Goal: Use online tool/utility

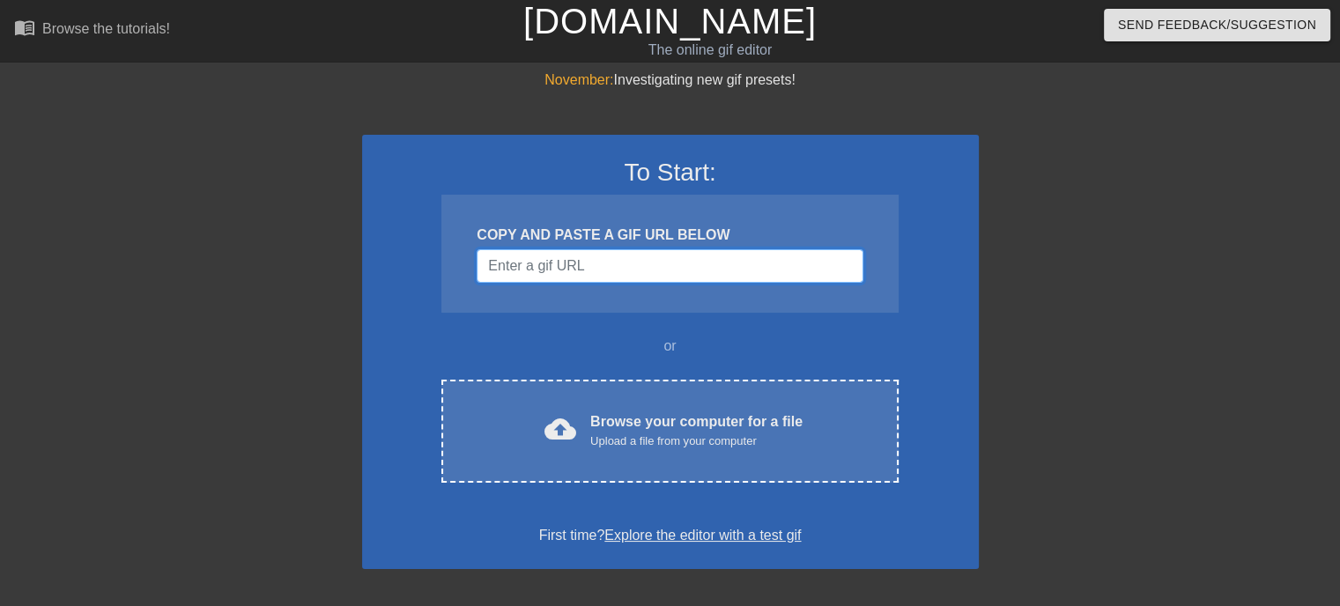
click at [626, 272] on input "Username" at bounding box center [670, 265] width 386 height 33
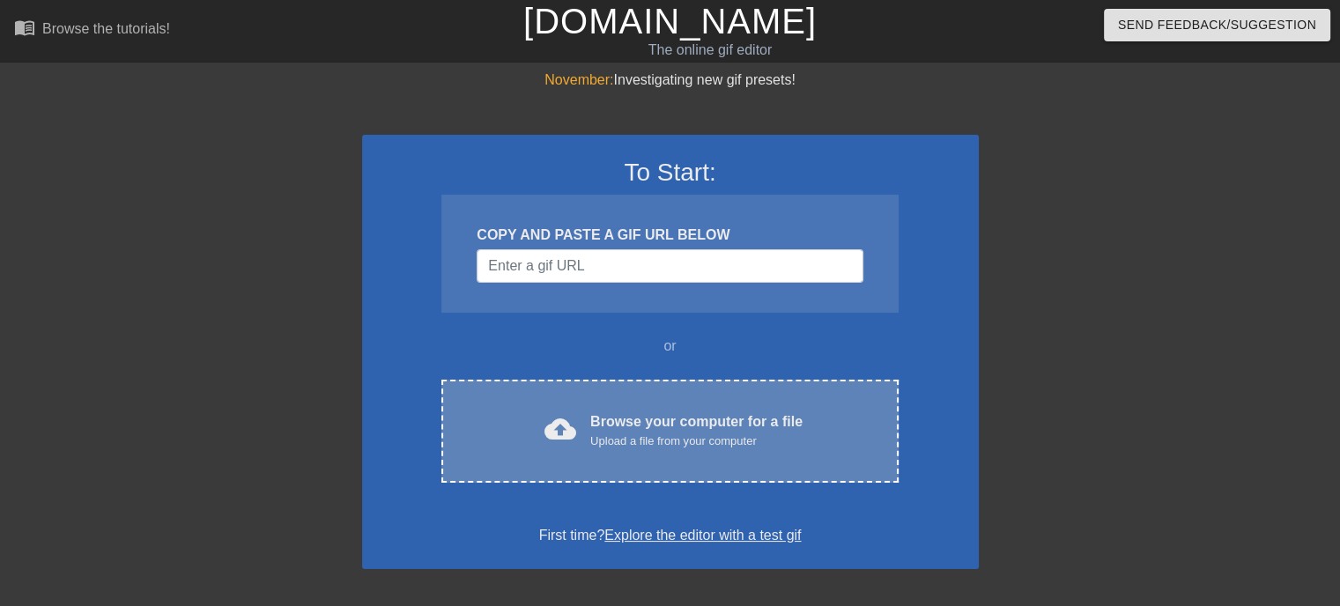
click at [635, 408] on div "cloud_upload Browse your computer for a file Upload a file from your computer C…" at bounding box center [669, 431] width 456 height 103
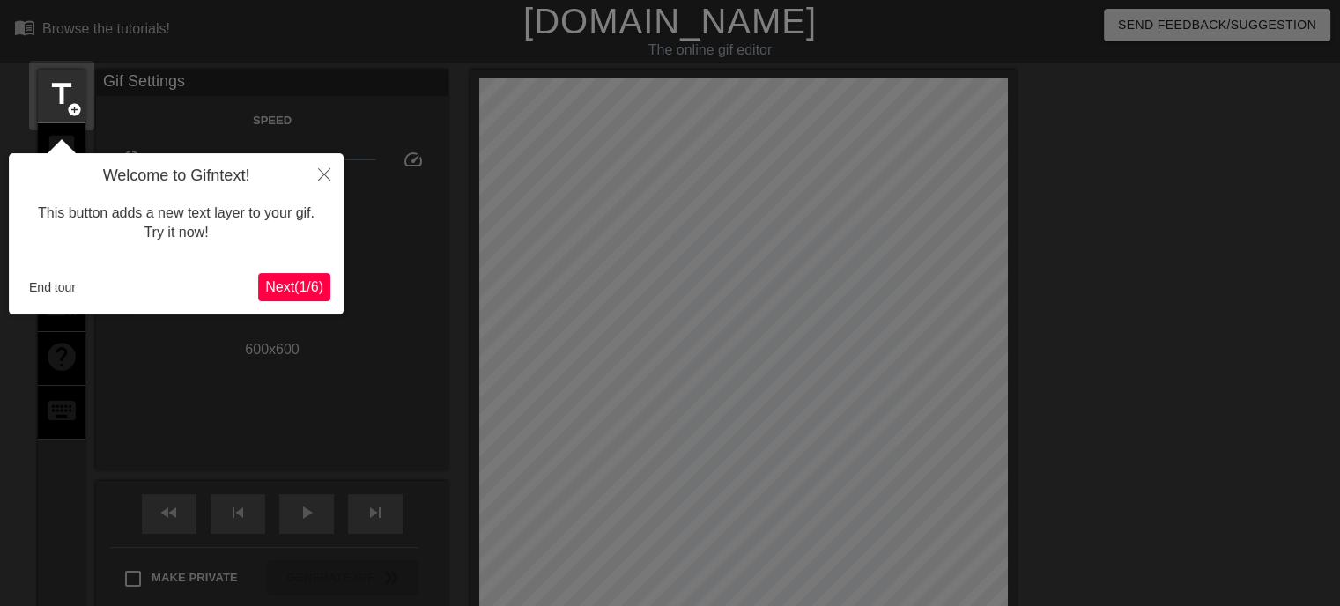
scroll to position [42, 0]
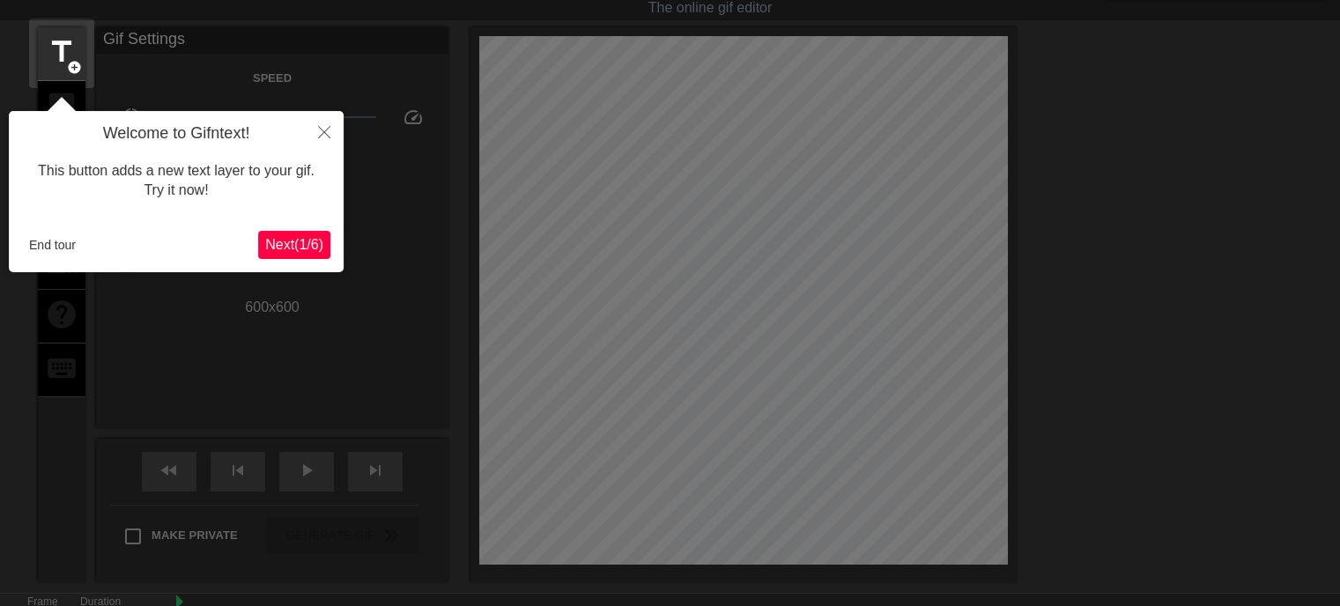
click at [300, 237] on span "Next ( 1 / 6 )" at bounding box center [294, 244] width 58 height 15
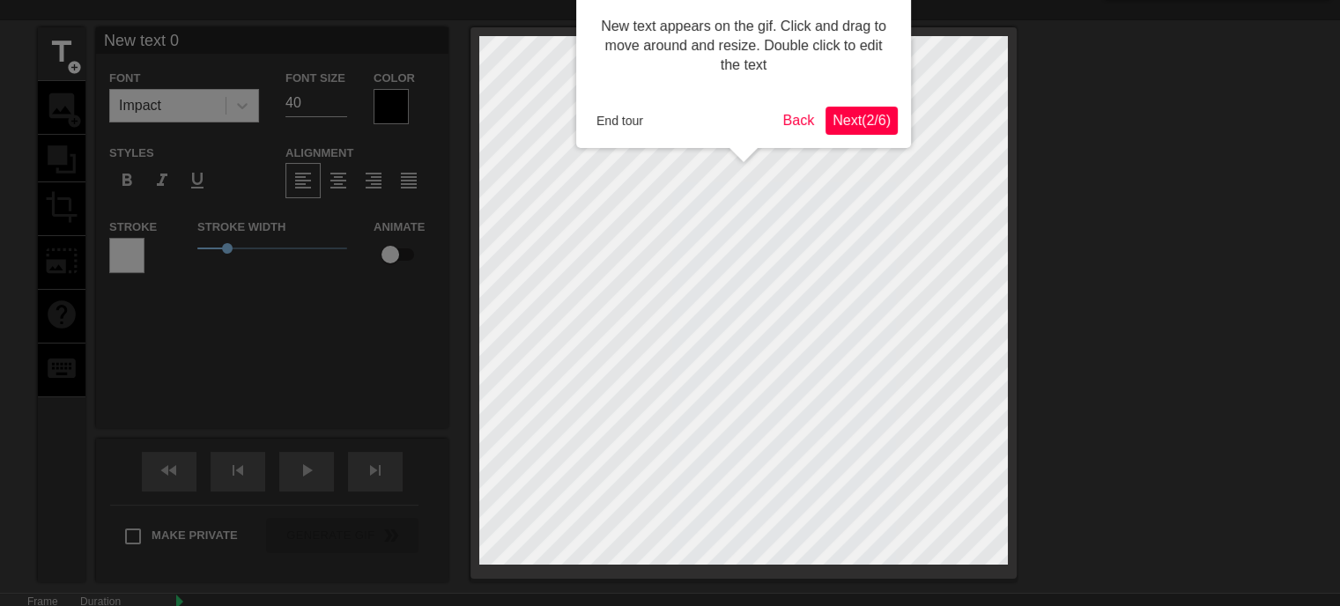
scroll to position [0, 0]
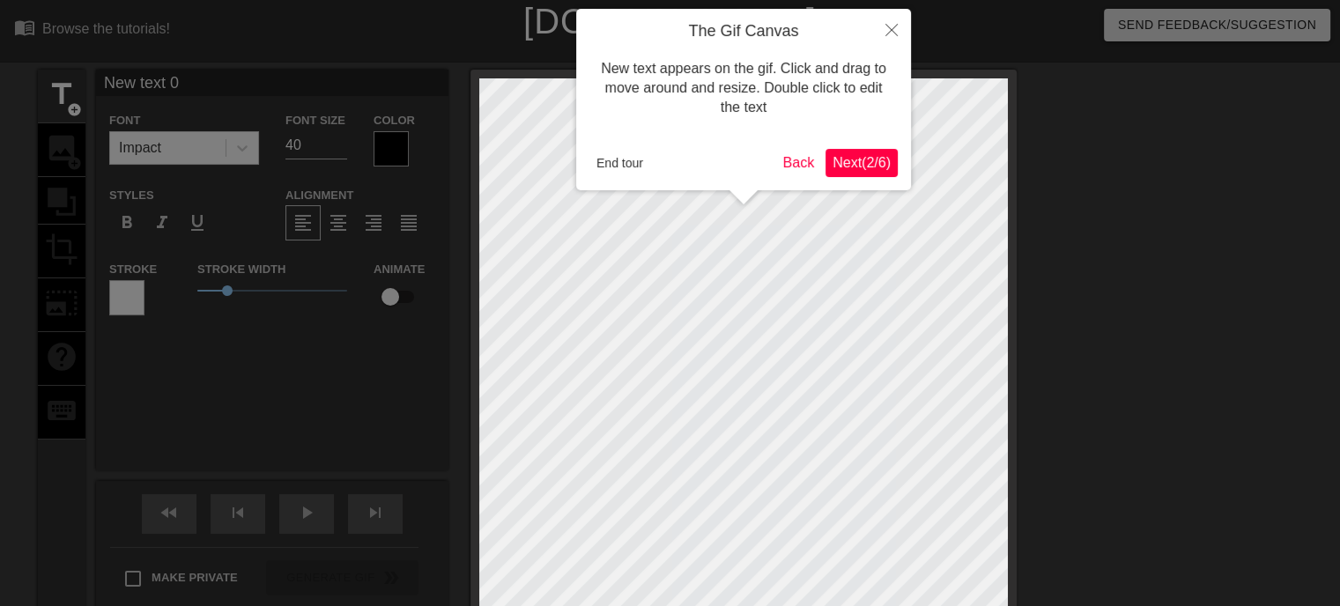
click at [840, 155] on span "Next ( 2 / 6 )" at bounding box center [861, 162] width 58 height 15
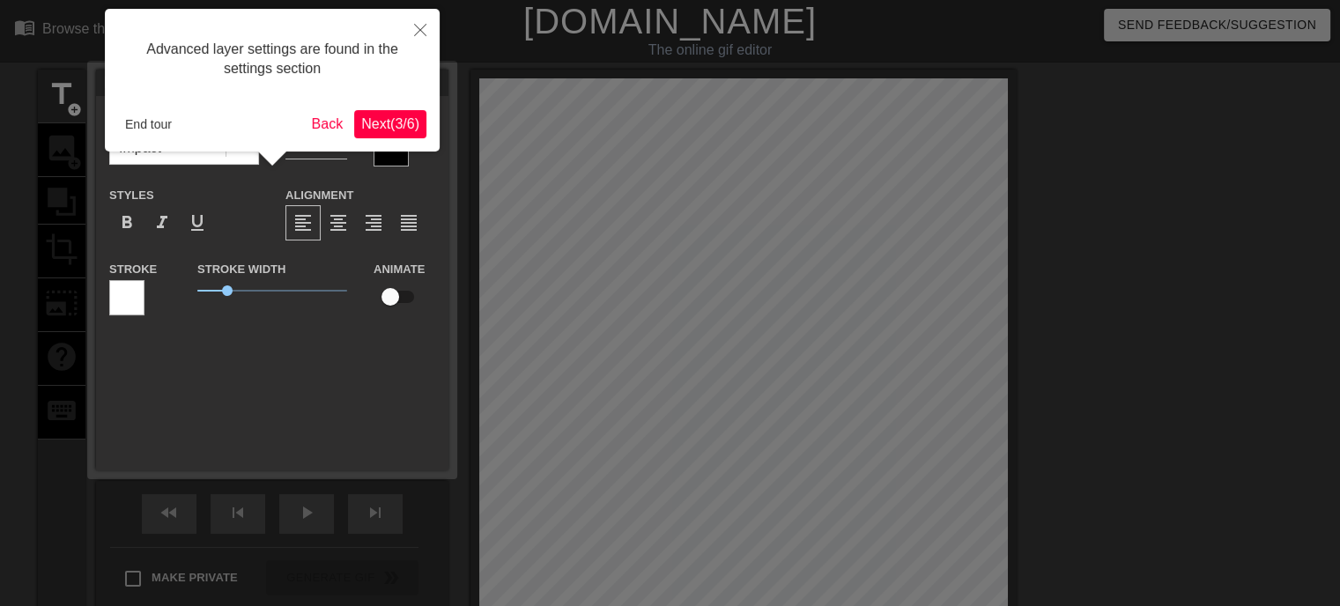
scroll to position [42, 0]
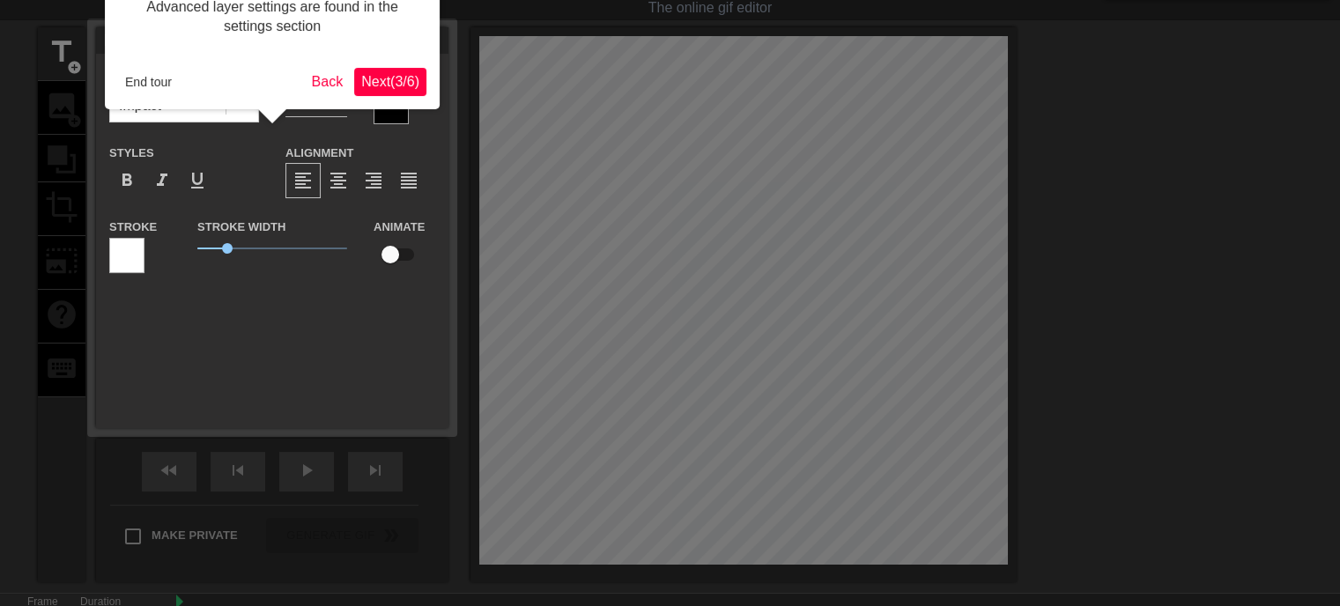
click at [381, 80] on span "Next ( 3 / 6 )" at bounding box center [390, 81] width 58 height 15
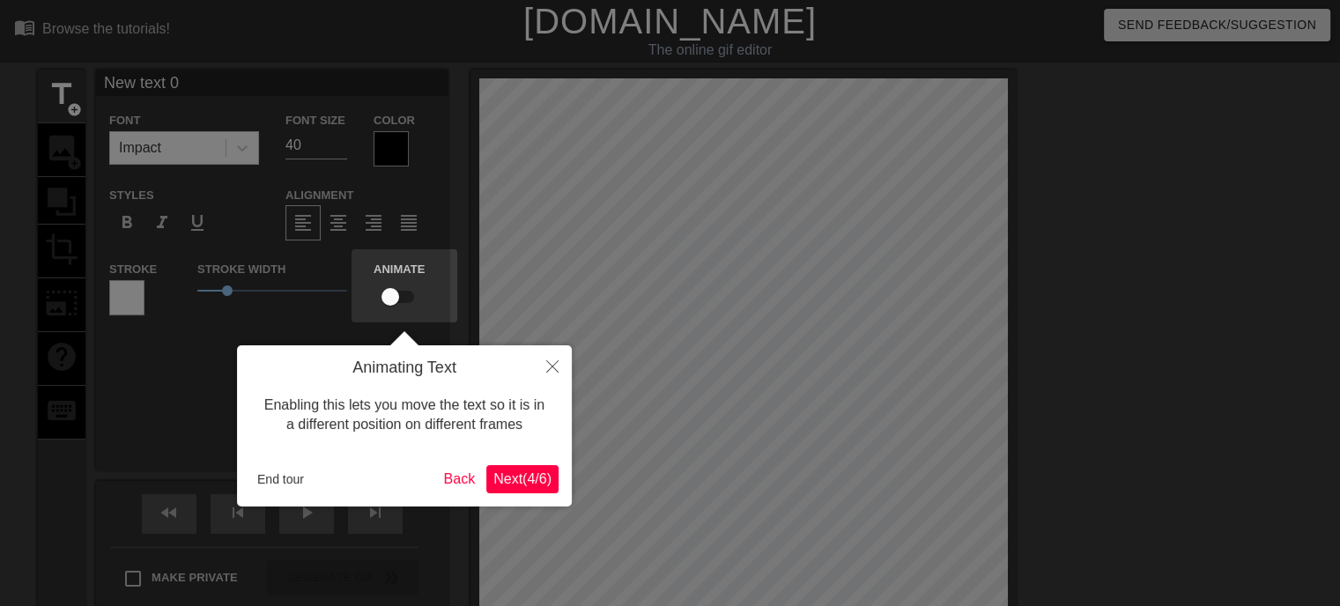
click at [540, 481] on span "Next ( 4 / 6 )" at bounding box center [522, 478] width 58 height 15
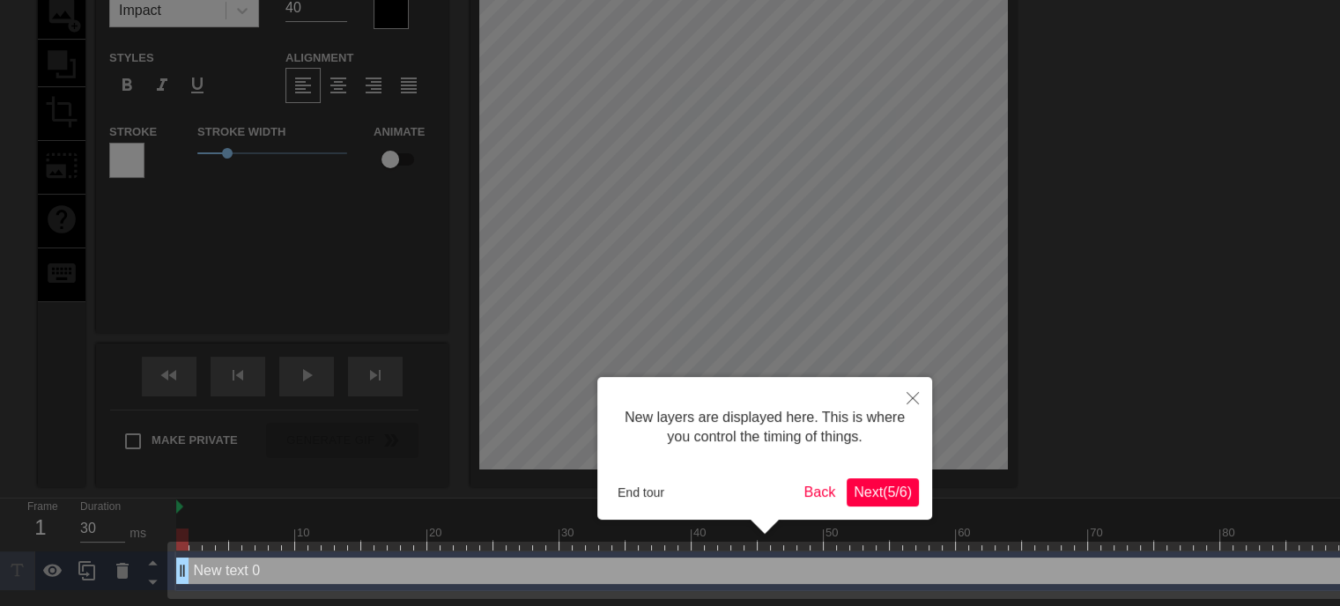
click at [874, 497] on span "Next ( 5 / 6 )" at bounding box center [883, 492] width 58 height 15
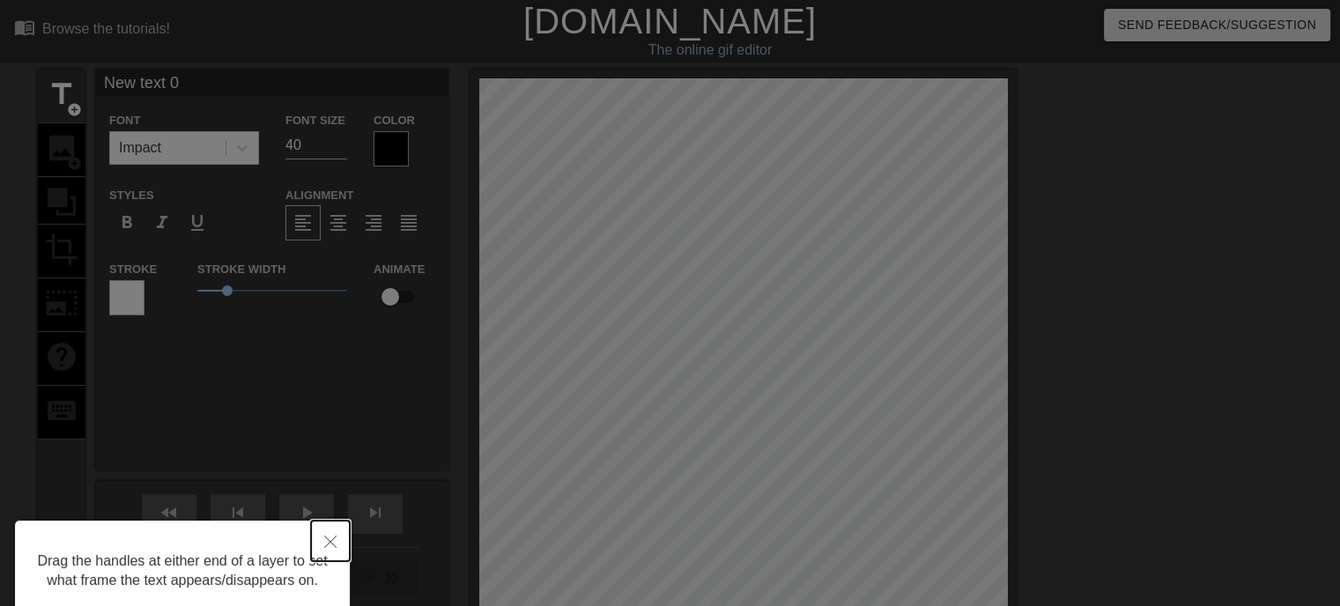
click at [336, 538] on button "Close" at bounding box center [330, 541] width 39 height 41
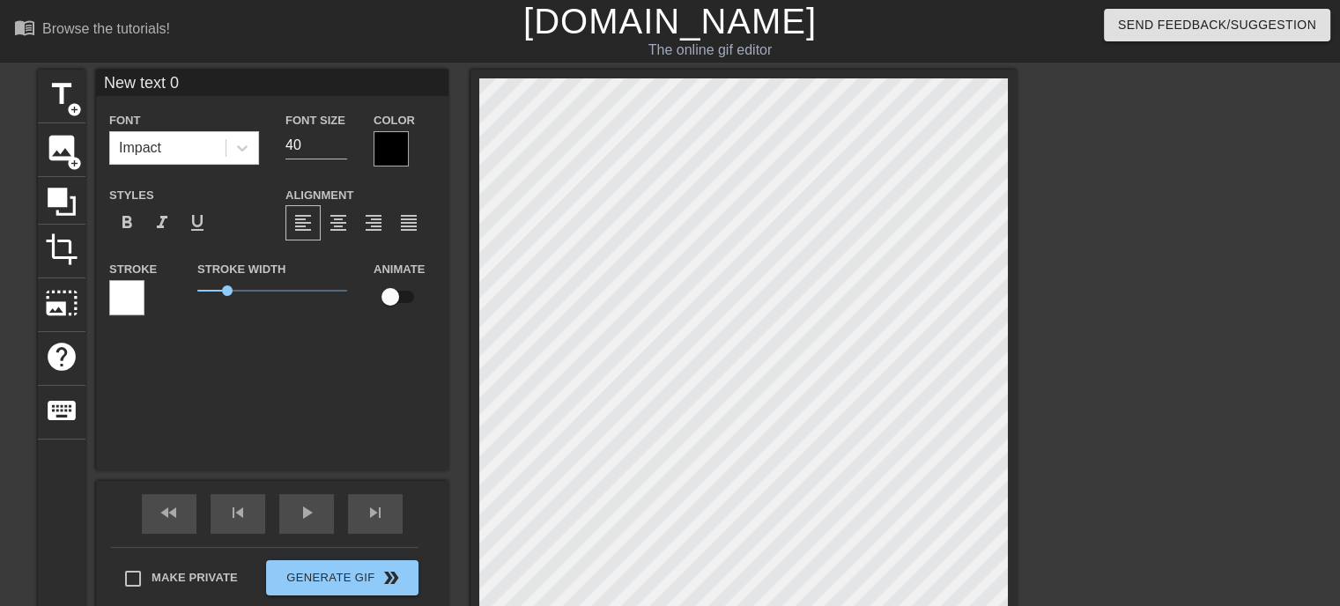
scroll to position [2, 2]
type input "D"
type textarea "D"
type input "DO"
type textarea "DO"
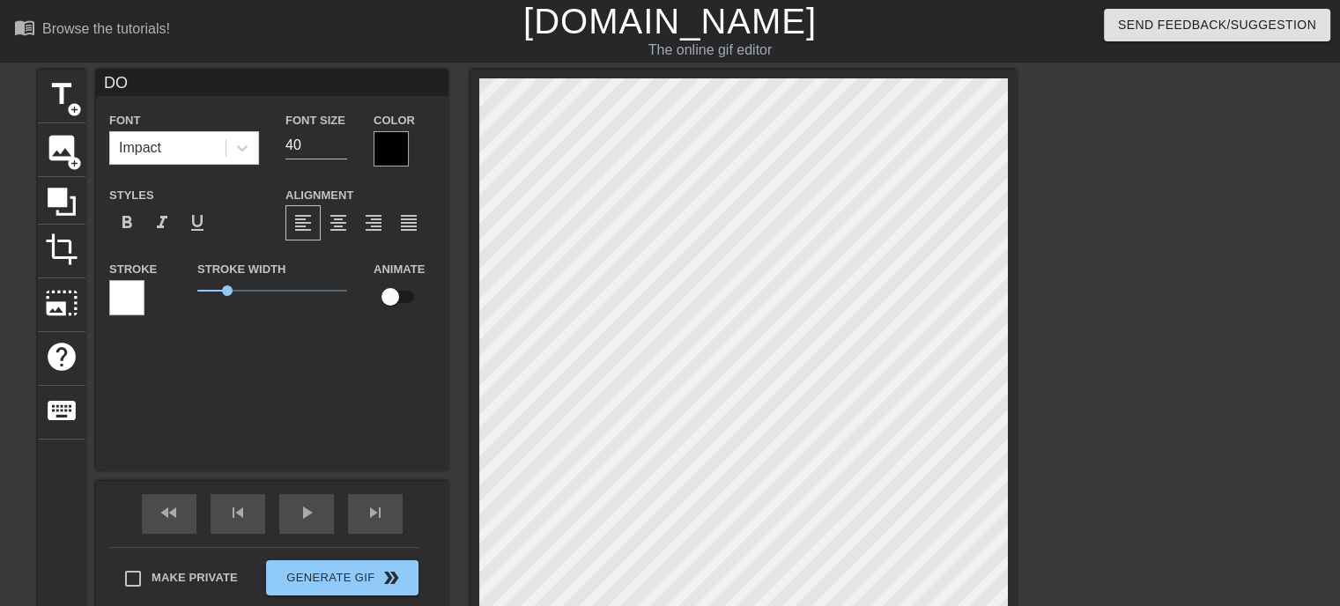
type input "DON"
type textarea "DON"
type input "DON"
type textarea "DON"
type input "DON W"
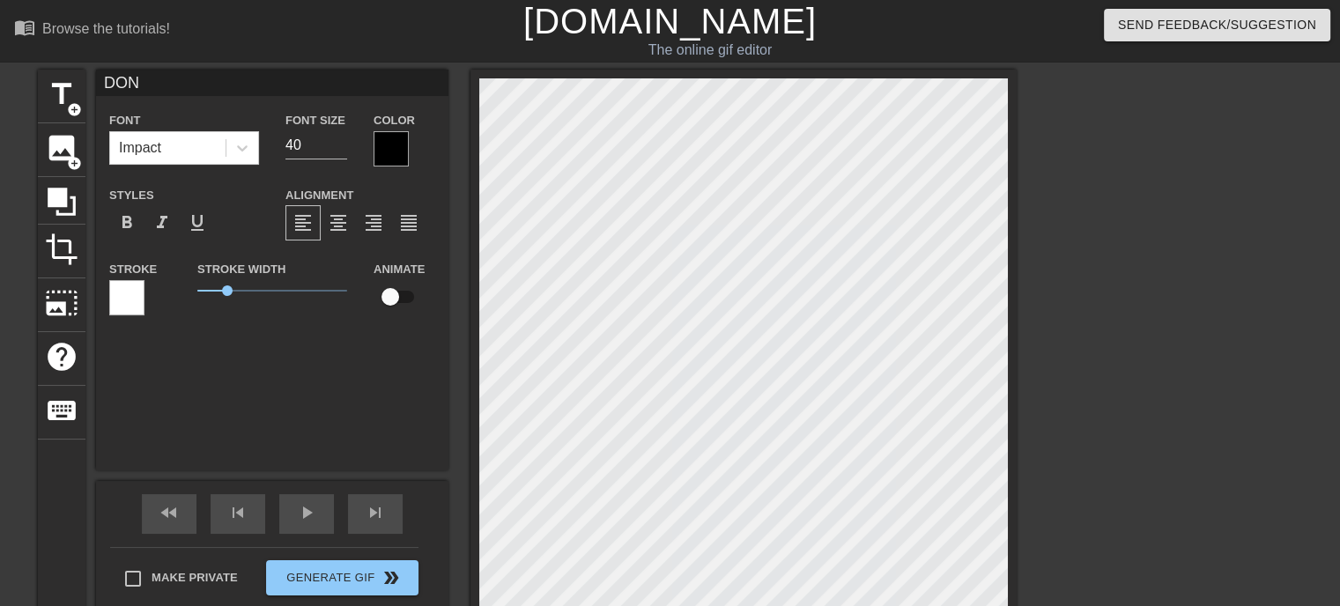
type textarea "DON W"
type input "DON WE"
type textarea "DON WE"
type input "DON WEL"
type textarea "DON WEL"
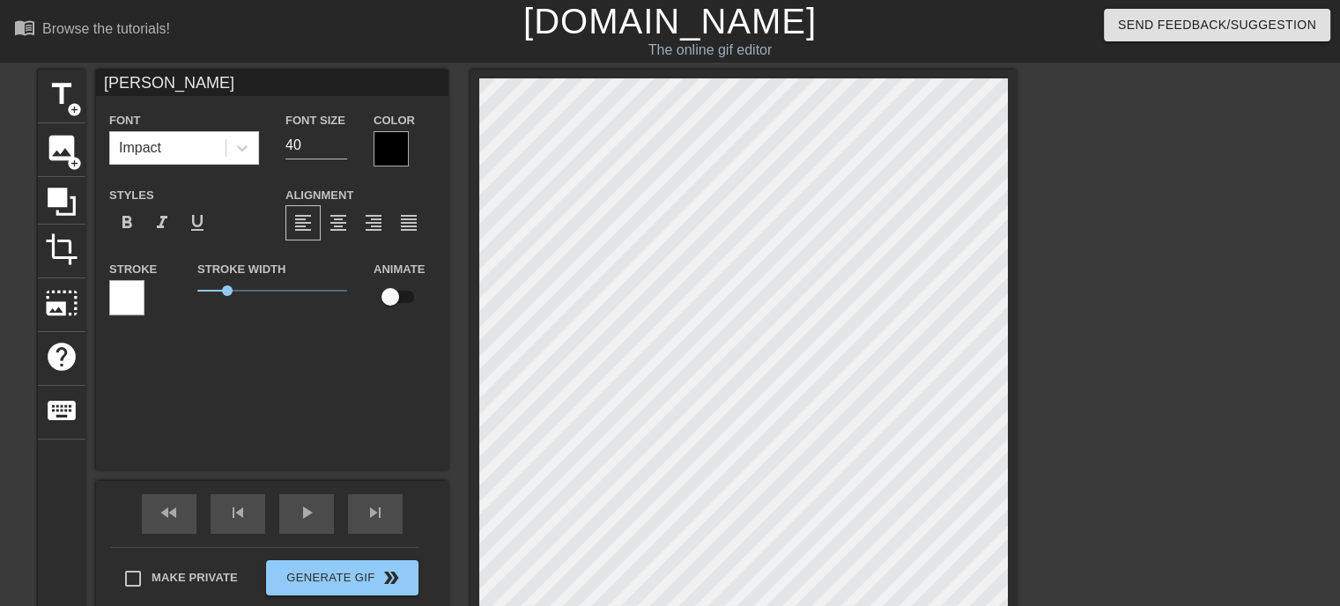
type input "DON WELC"
type textarea "DON WELC"
type input "[PERSON_NAME]"
type textarea "[PERSON_NAME]"
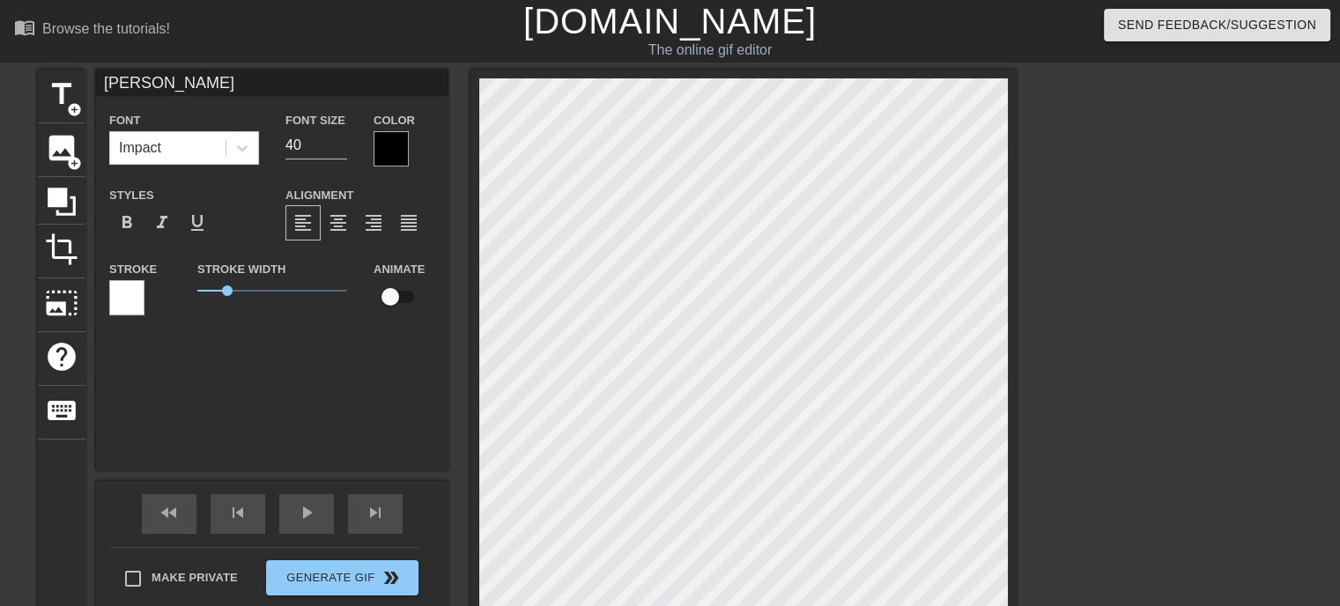
click at [160, 400] on div "DON WELCH Font Impact Font Size 40 Color Styles format_bold format_italic forma…" at bounding box center [272, 270] width 352 height 401
click at [55, 211] on icon at bounding box center [61, 201] width 33 height 33
